Goal: Check status: Check status

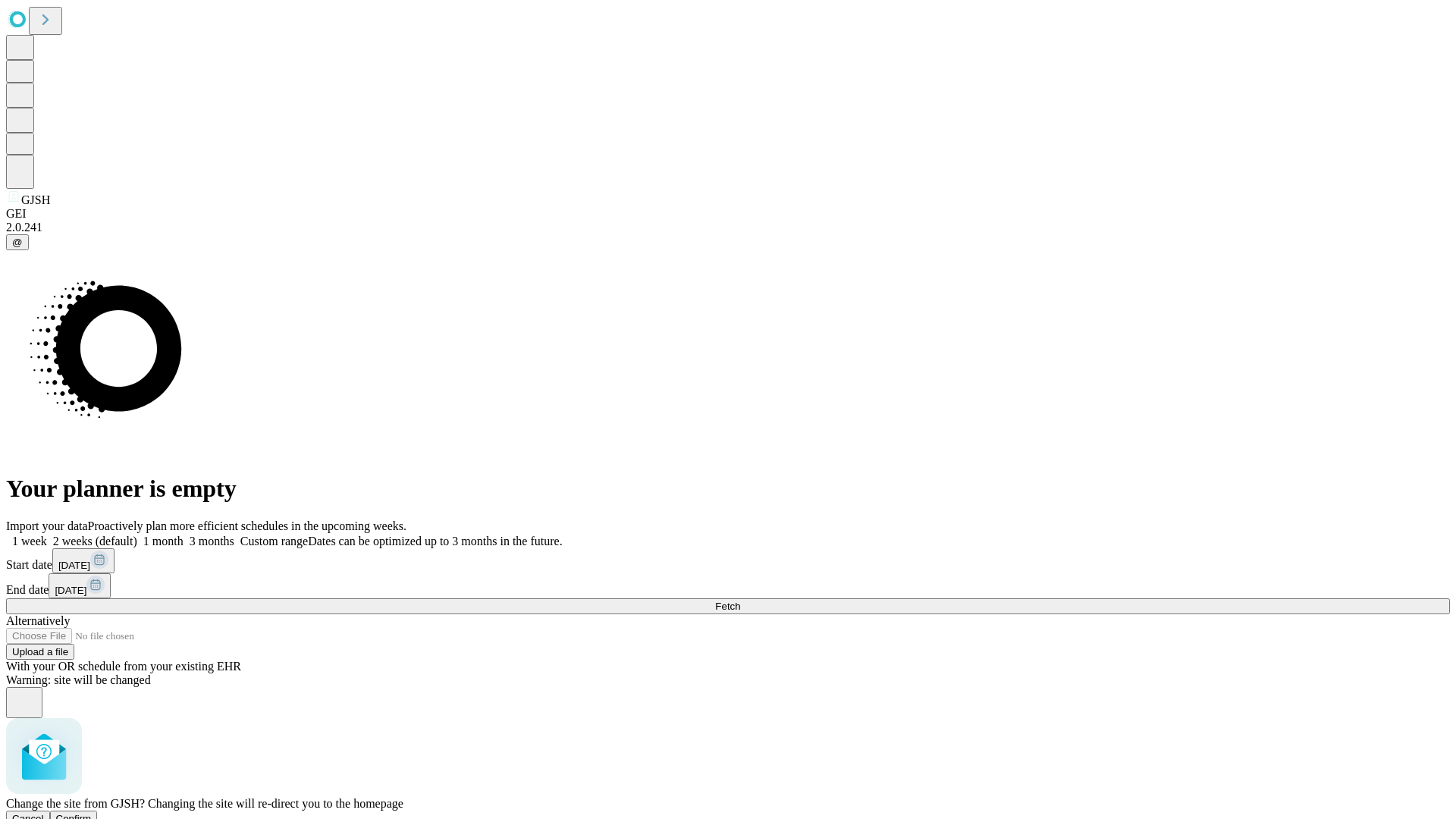
click at [92, 813] on span "Confirm" at bounding box center [74, 819] width 36 height 11
click at [183, 535] on label "1 month" at bounding box center [161, 541] width 46 height 13
click at [740, 600] on span "Fetch" at bounding box center [728, 606] width 25 height 11
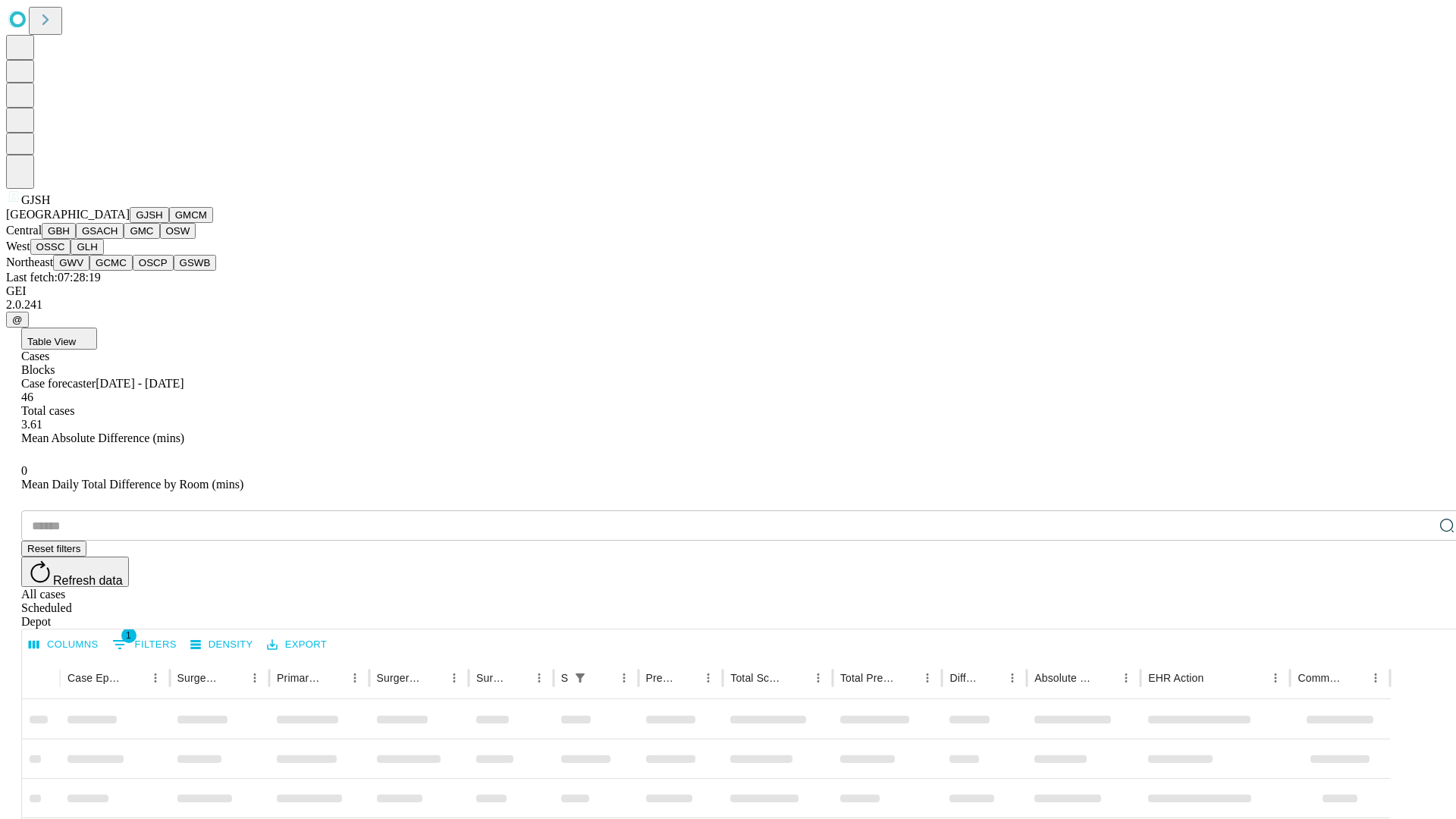
click at [169, 223] on button "GMCM" at bounding box center [191, 215] width 44 height 16
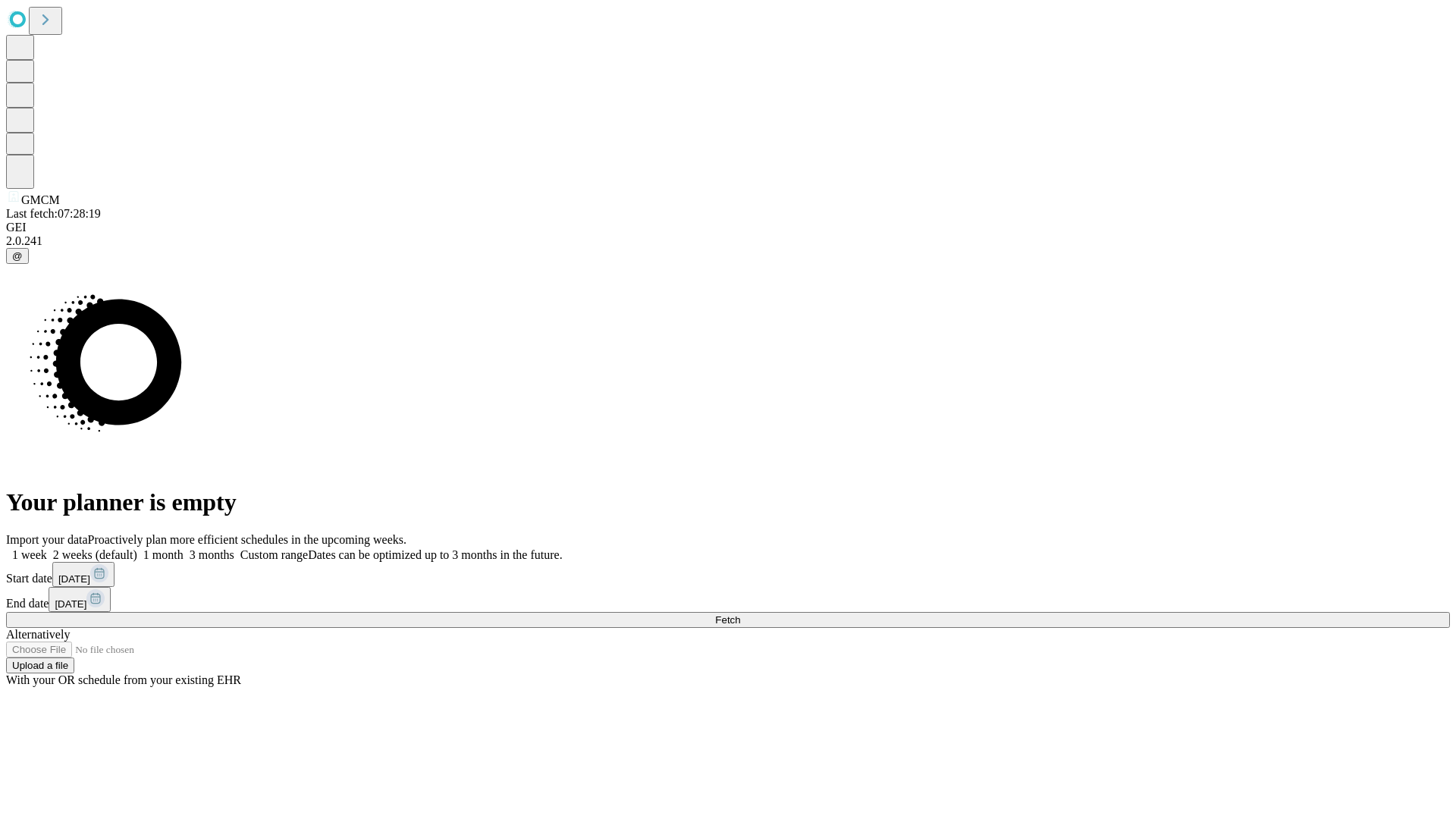
click at [183, 548] on label "1 month" at bounding box center [161, 555] width 46 height 13
click at [740, 615] on span "Fetch" at bounding box center [728, 620] width 25 height 11
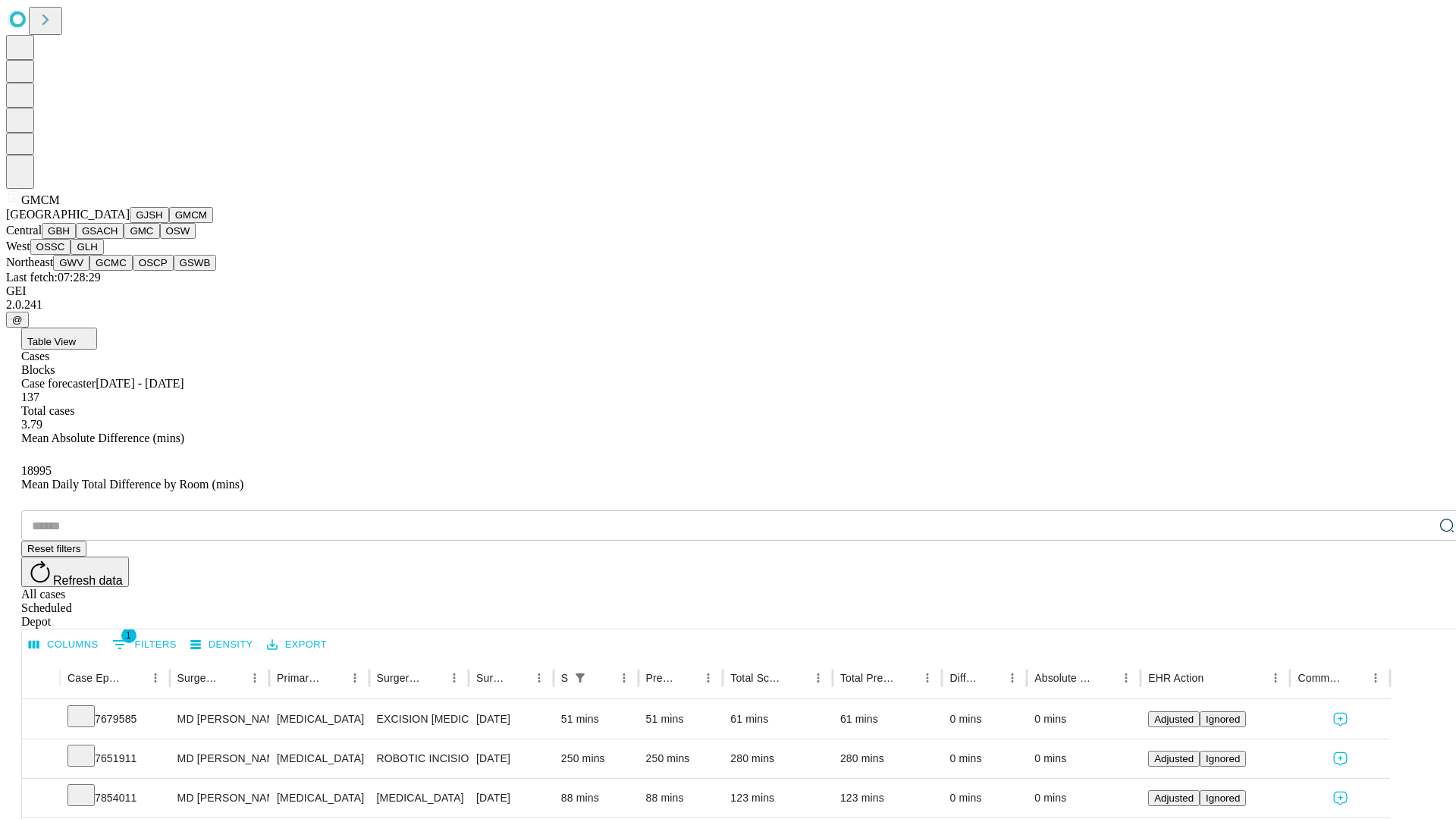
click at [76, 239] on button "GBH" at bounding box center [58, 231] width 34 height 16
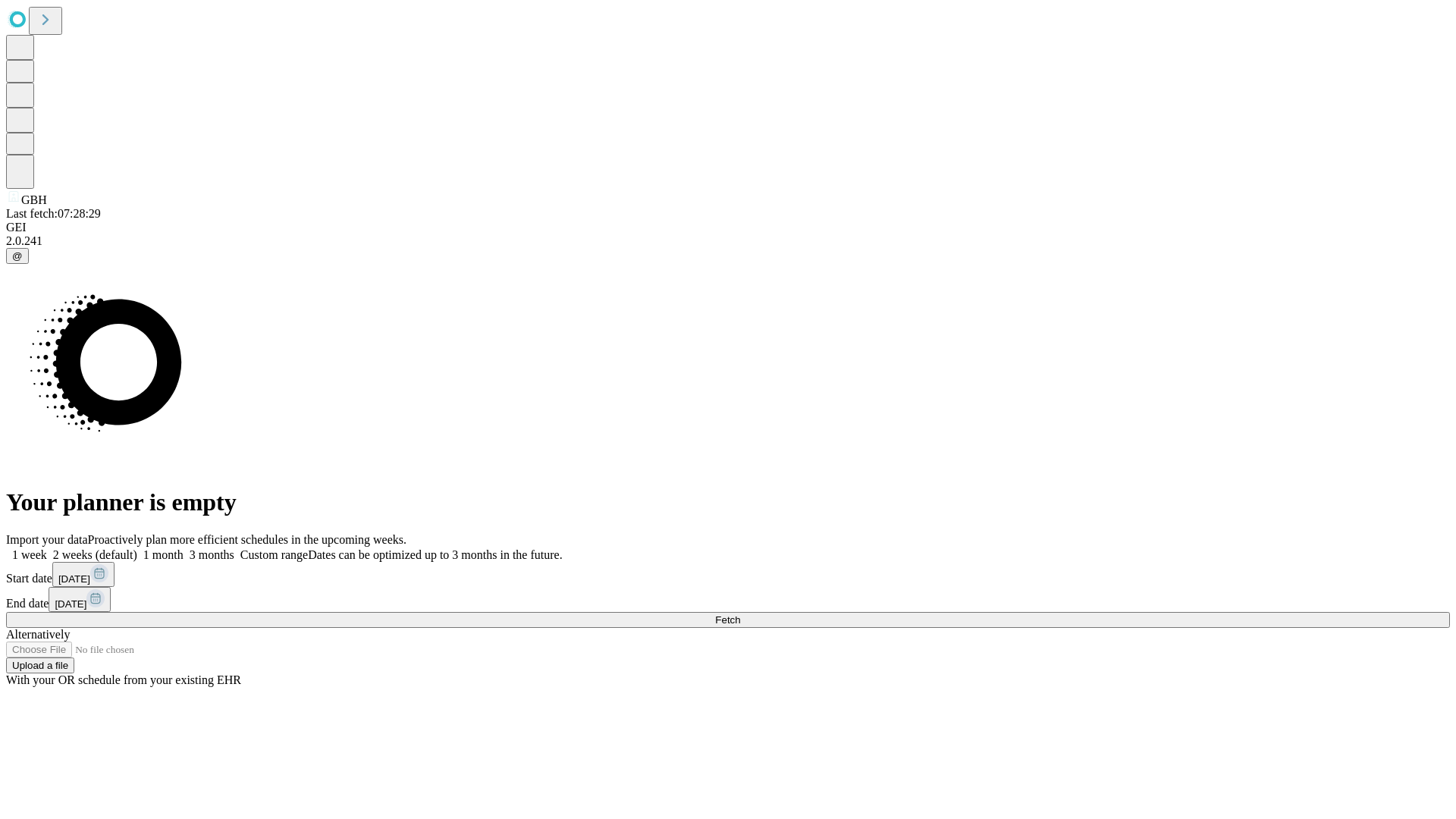
click at [183, 548] on label "1 month" at bounding box center [161, 555] width 46 height 13
click at [740, 615] on span "Fetch" at bounding box center [728, 620] width 25 height 11
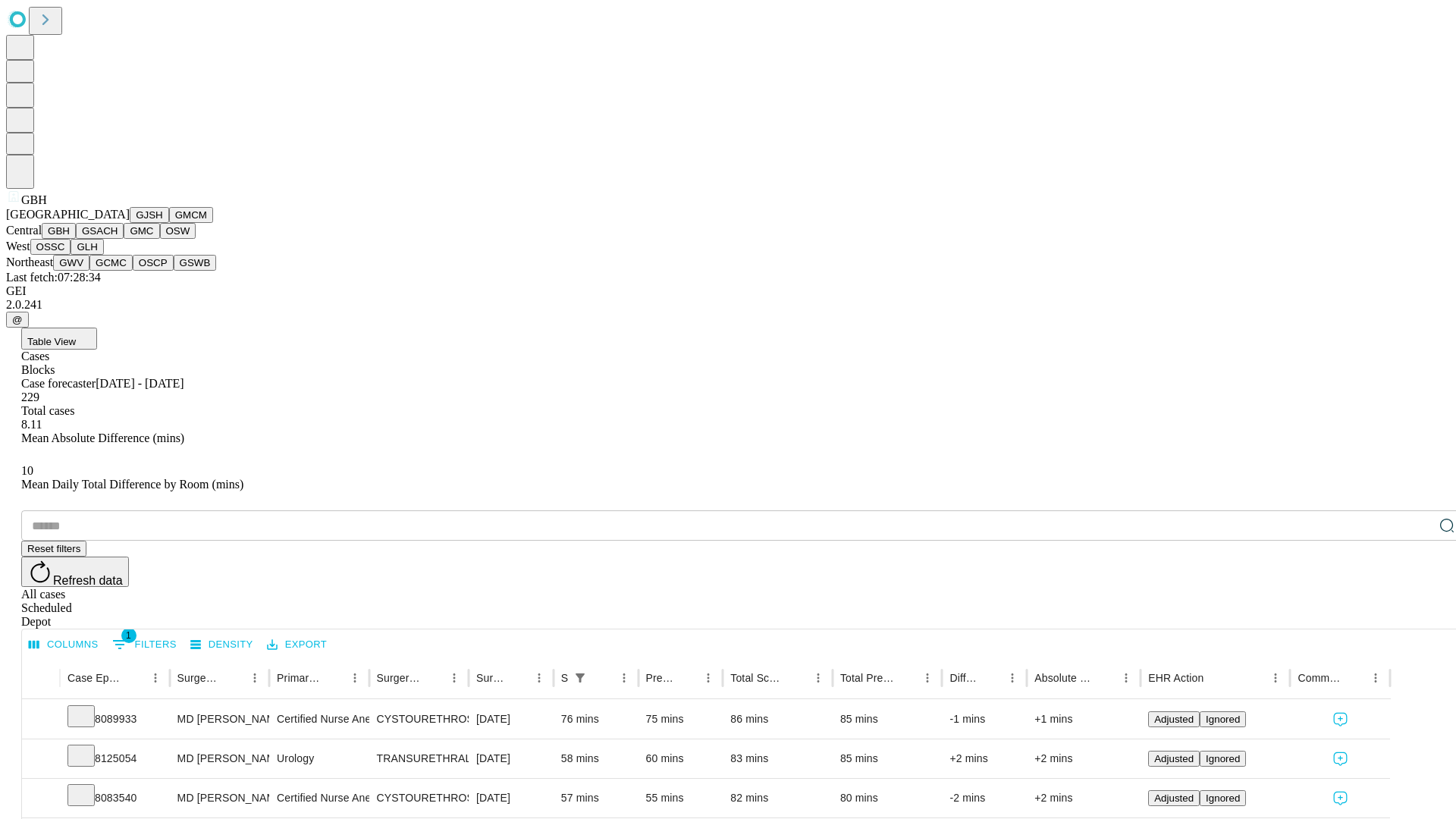
click at [118, 239] on button "GSACH" at bounding box center [100, 231] width 48 height 16
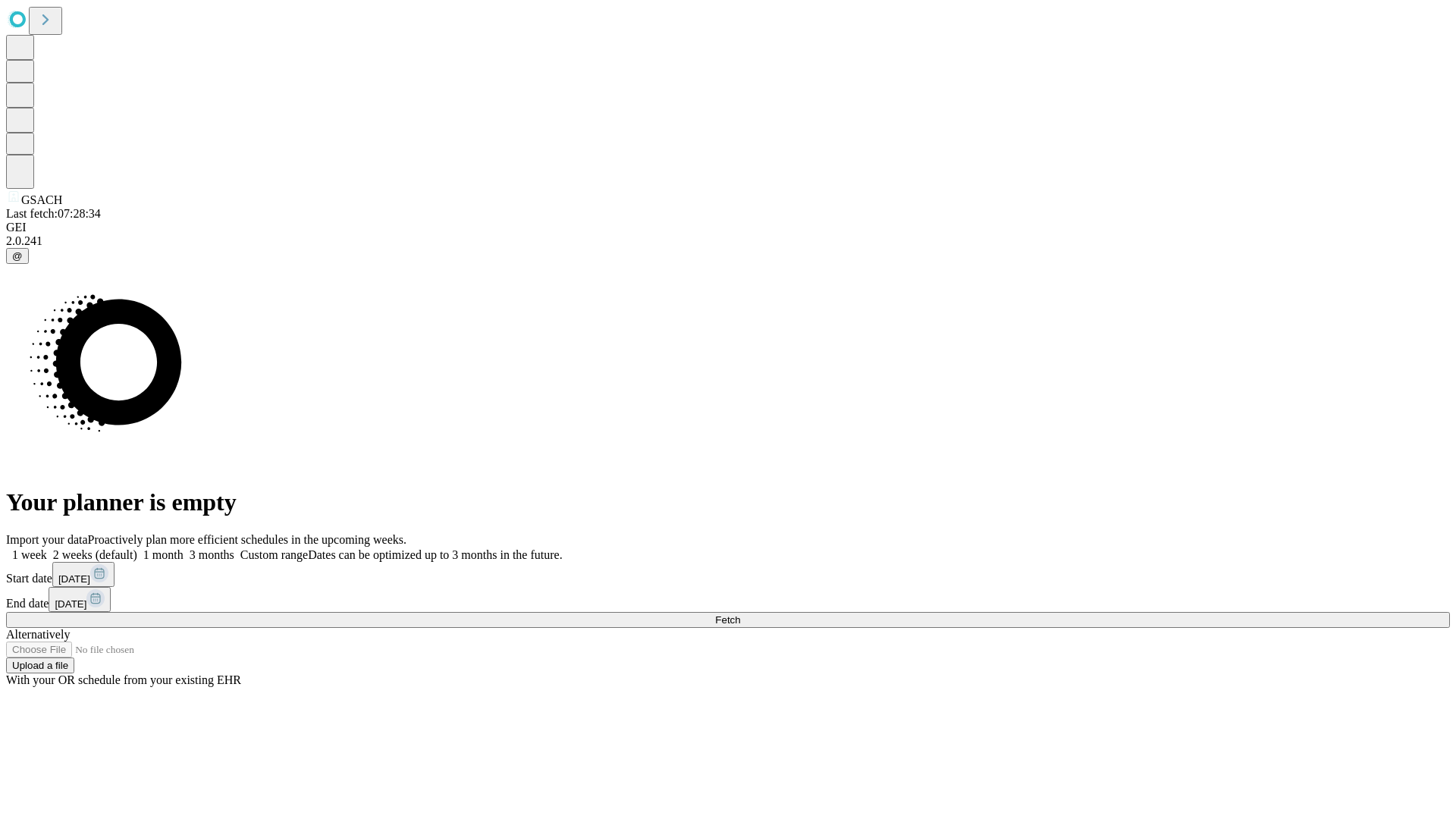
click at [183, 548] on label "1 month" at bounding box center [161, 555] width 46 height 13
click at [740, 615] on span "Fetch" at bounding box center [728, 620] width 25 height 11
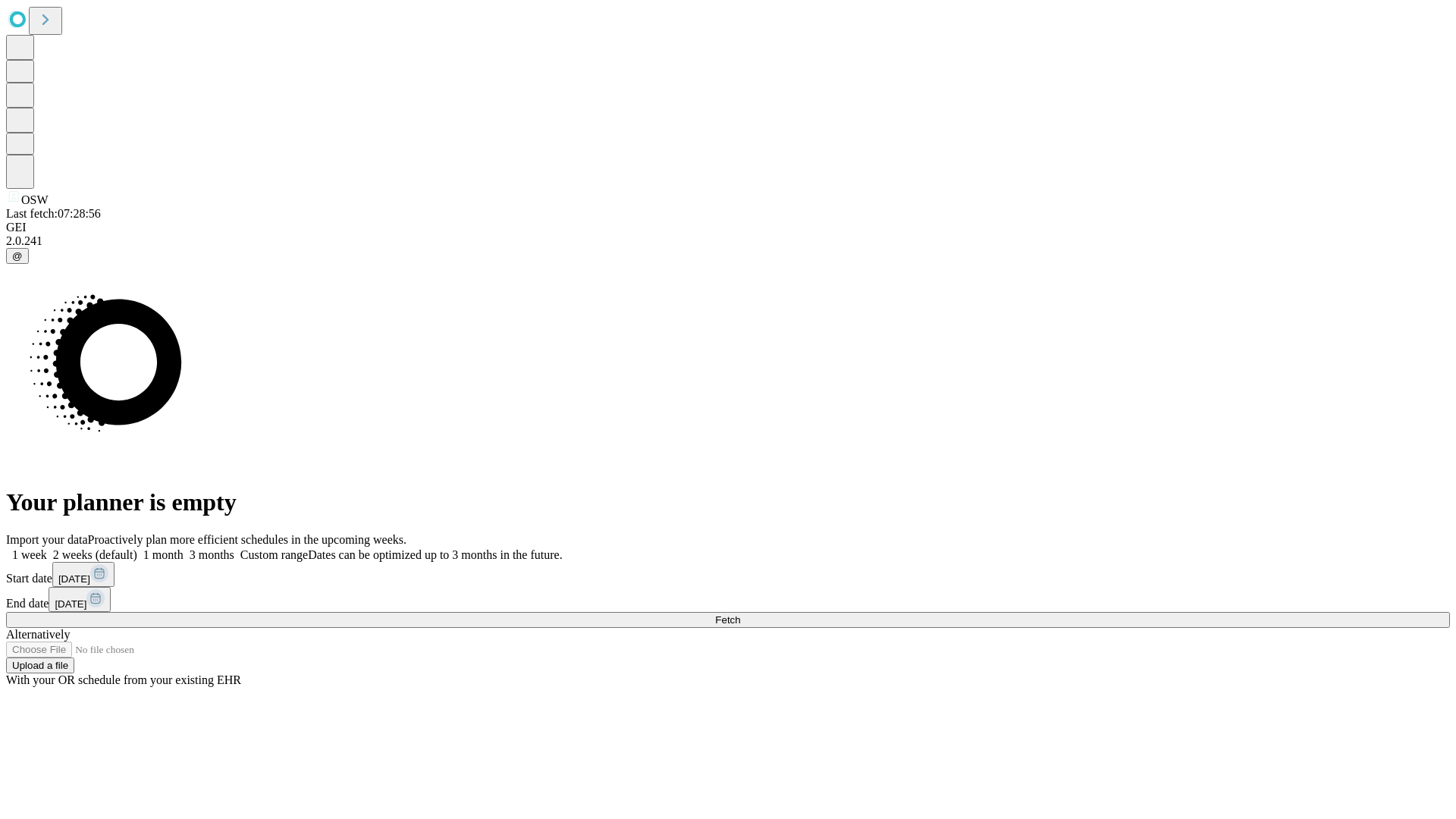
click at [183, 548] on label "1 month" at bounding box center [161, 555] width 46 height 13
click at [740, 615] on span "Fetch" at bounding box center [728, 620] width 25 height 11
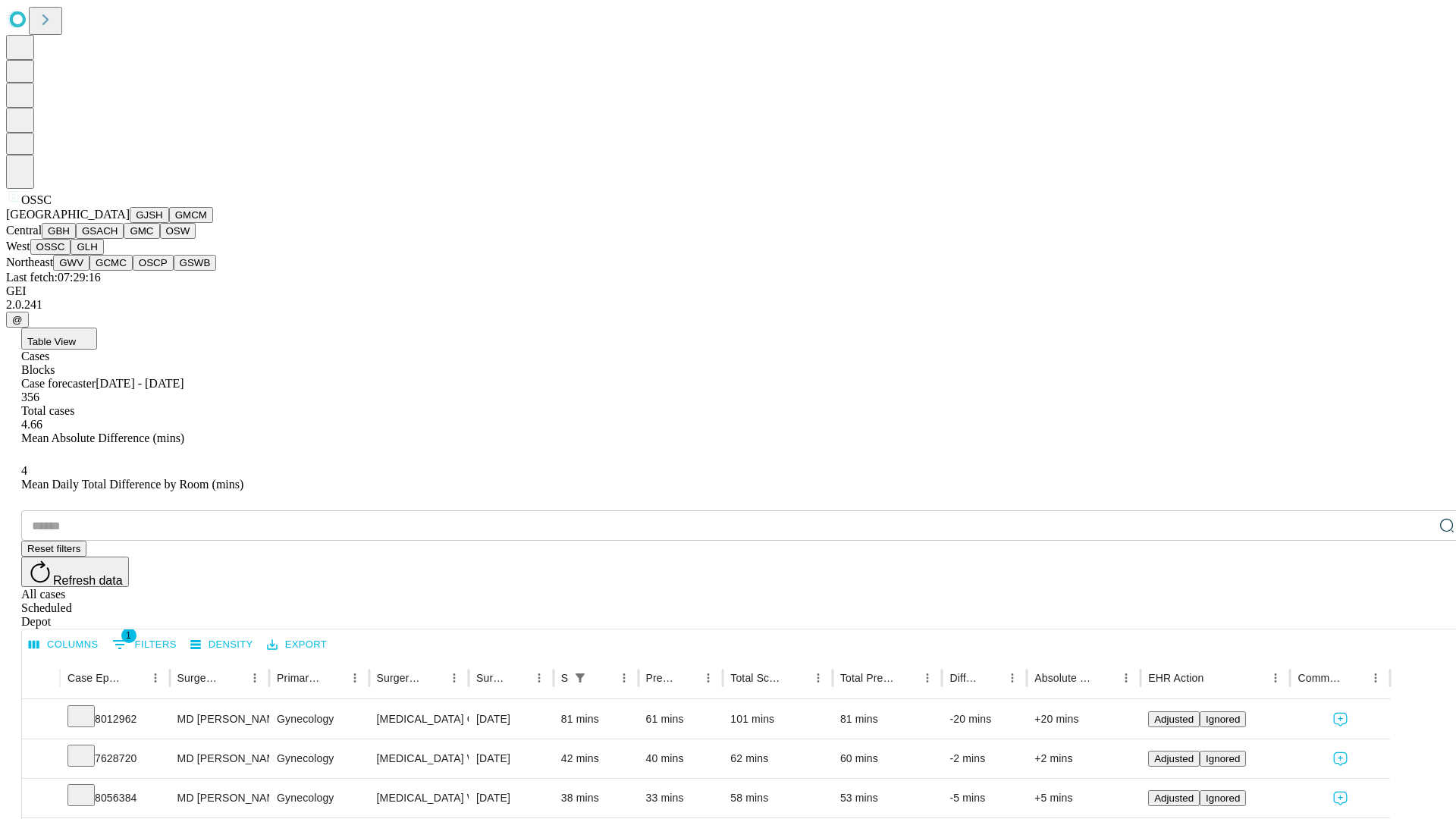
click at [103, 255] on button "GLH" at bounding box center [86, 247] width 33 height 16
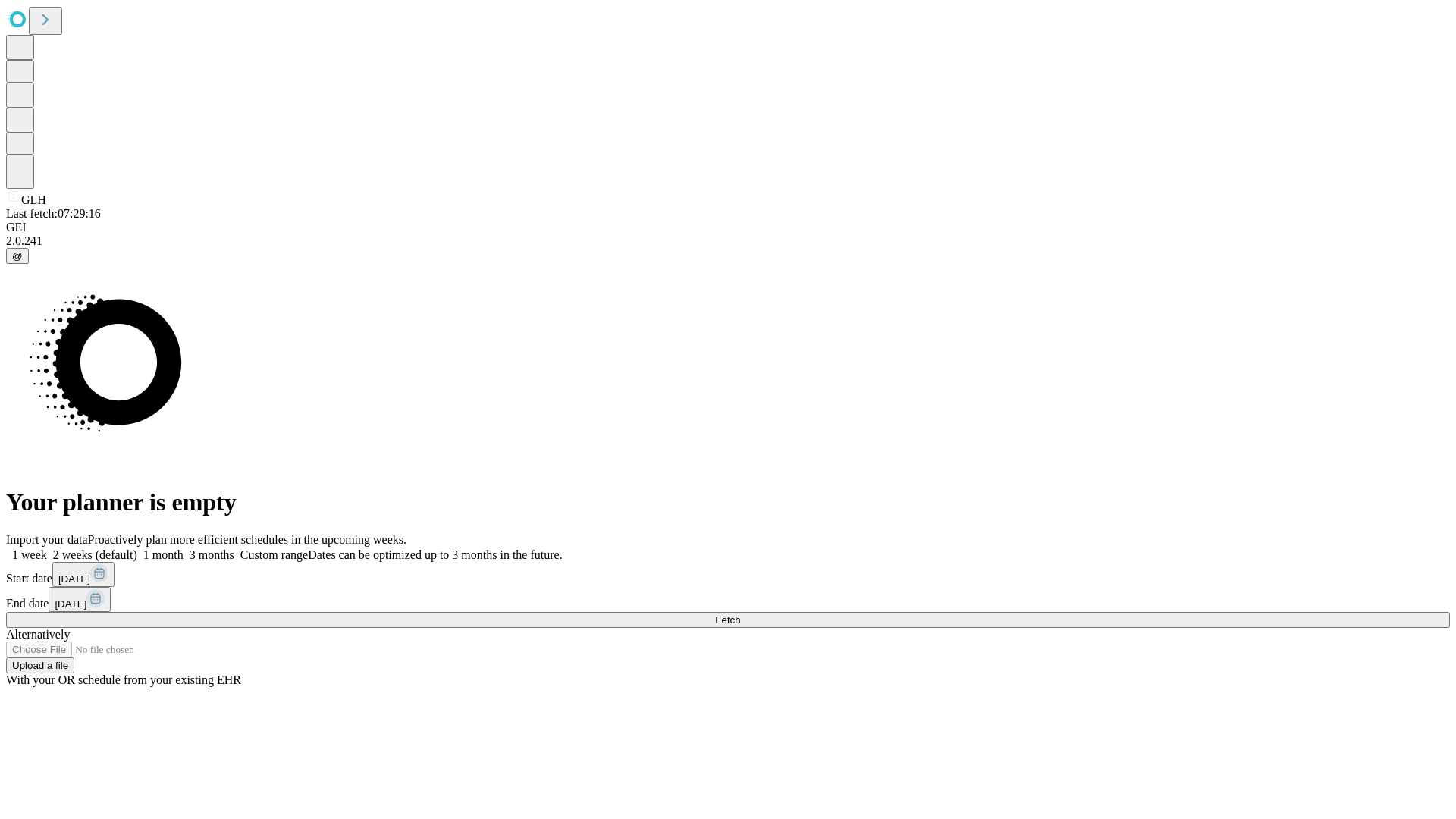
click at [183, 548] on label "1 month" at bounding box center [161, 555] width 46 height 13
click at [740, 615] on span "Fetch" at bounding box center [728, 620] width 25 height 11
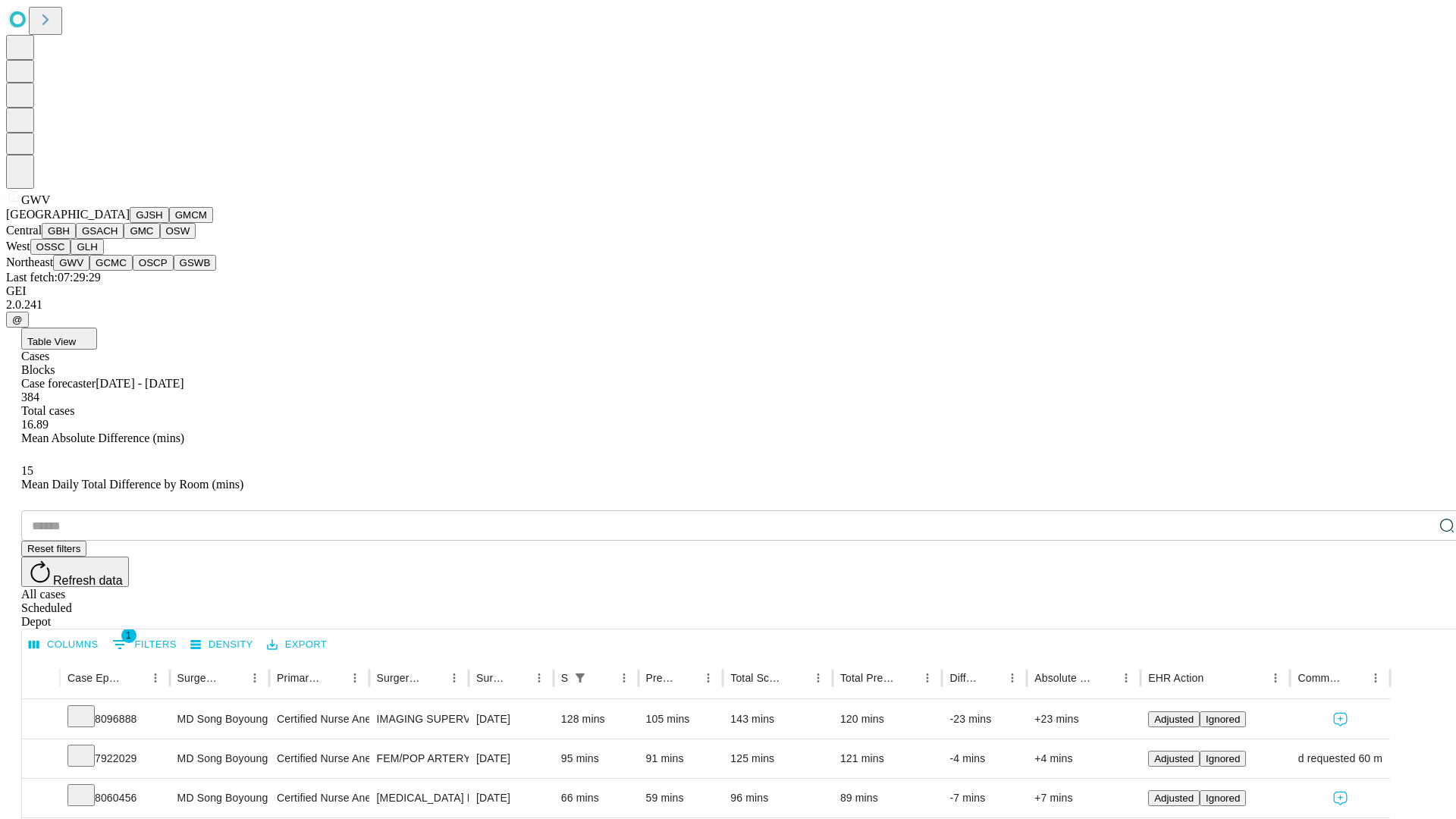
click at [118, 271] on button "GCMC" at bounding box center [111, 263] width 43 height 16
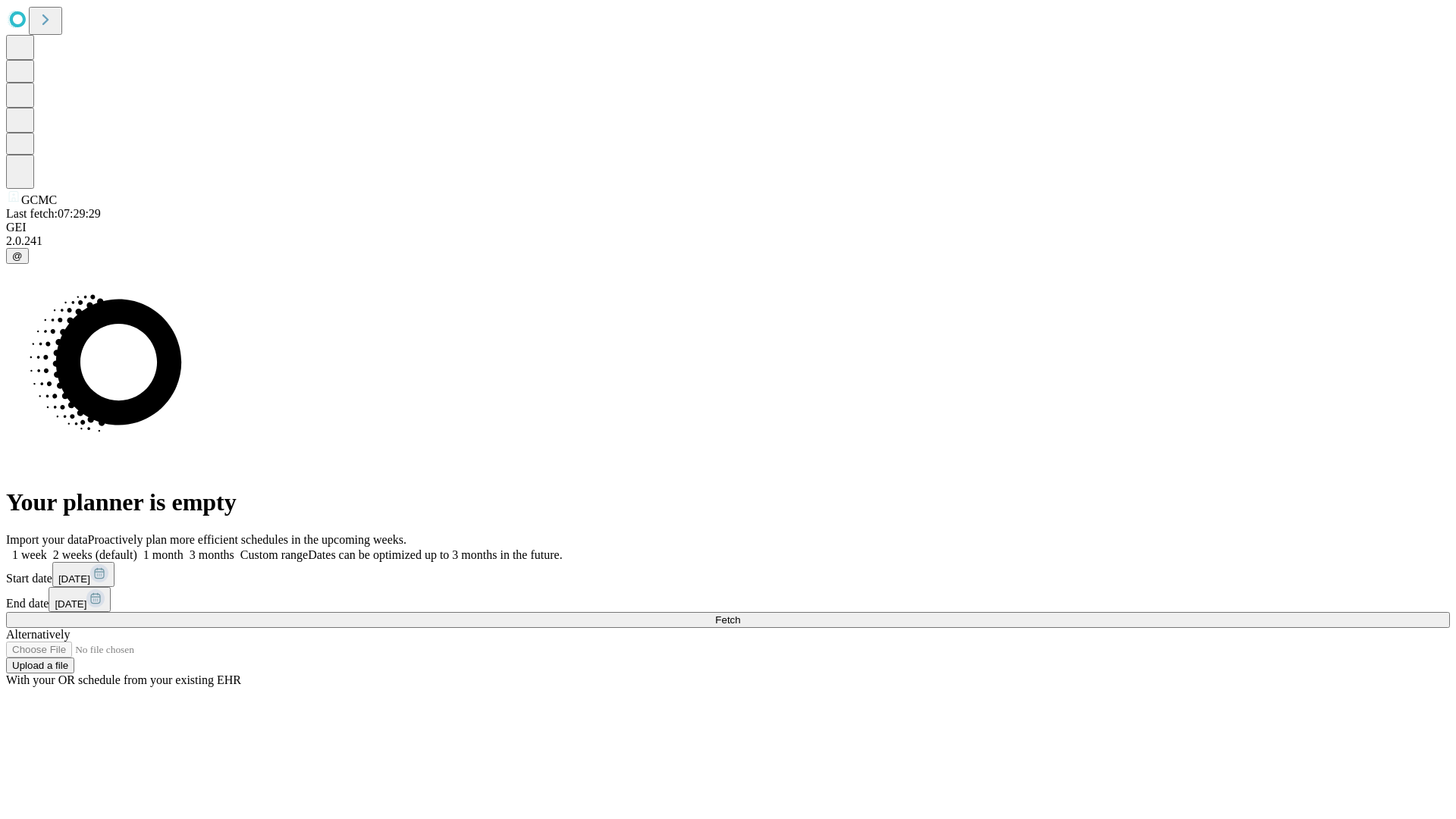
click at [740, 615] on span "Fetch" at bounding box center [728, 620] width 25 height 11
